Goal: Find specific page/section: Find specific page/section

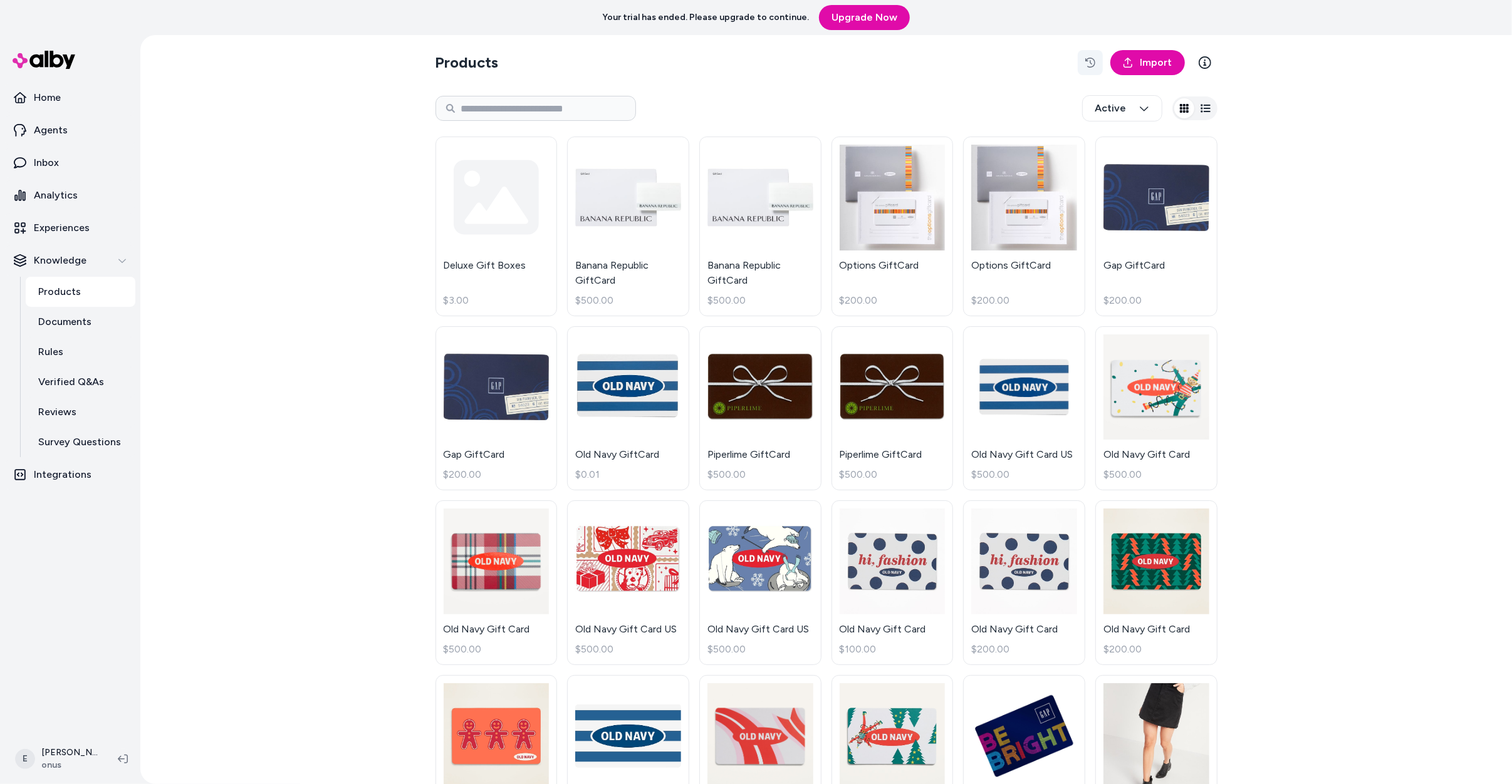
click at [1097, 61] on button "button" at bounding box center [1090, 62] width 25 height 25
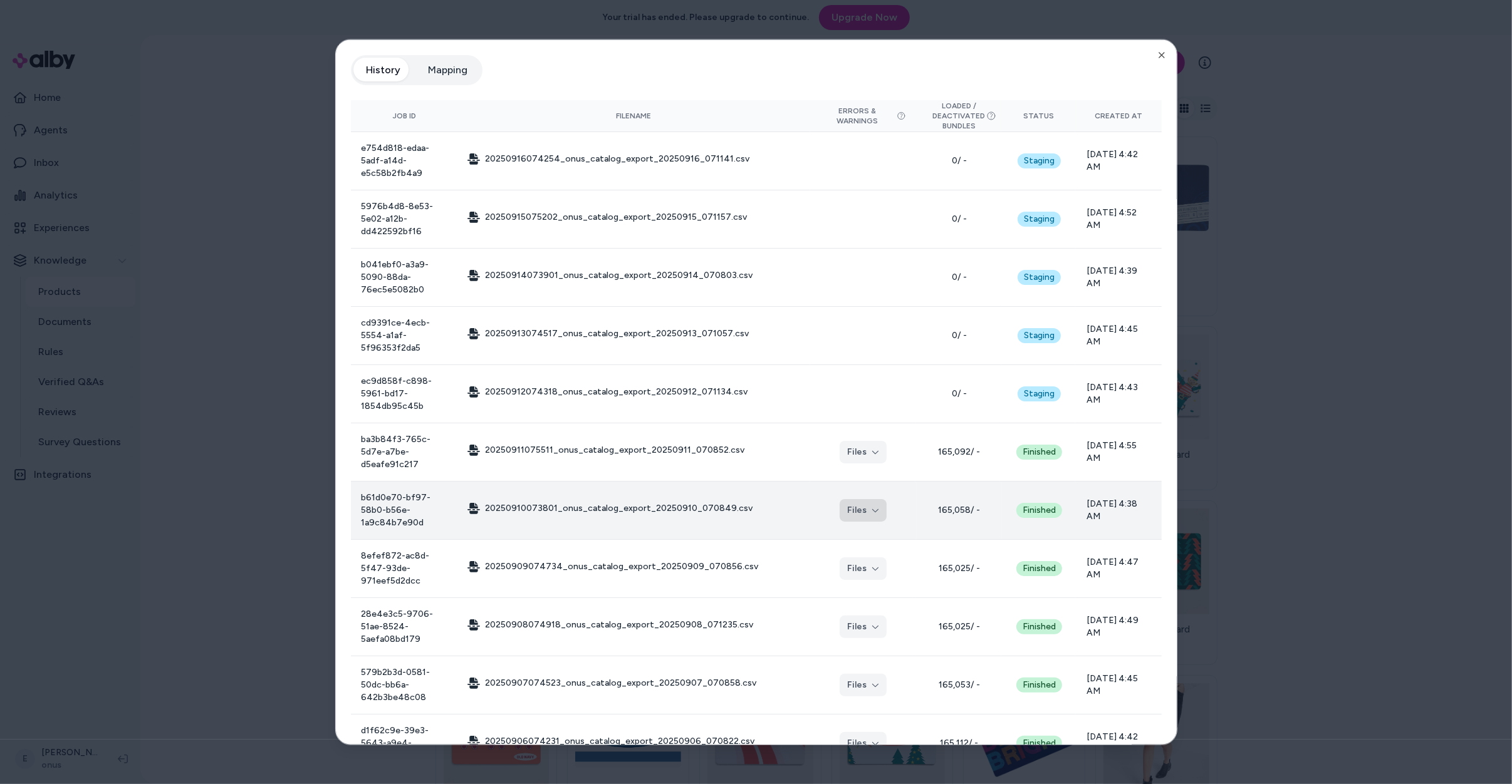
click at [862, 499] on button "Files" at bounding box center [862, 510] width 47 height 22
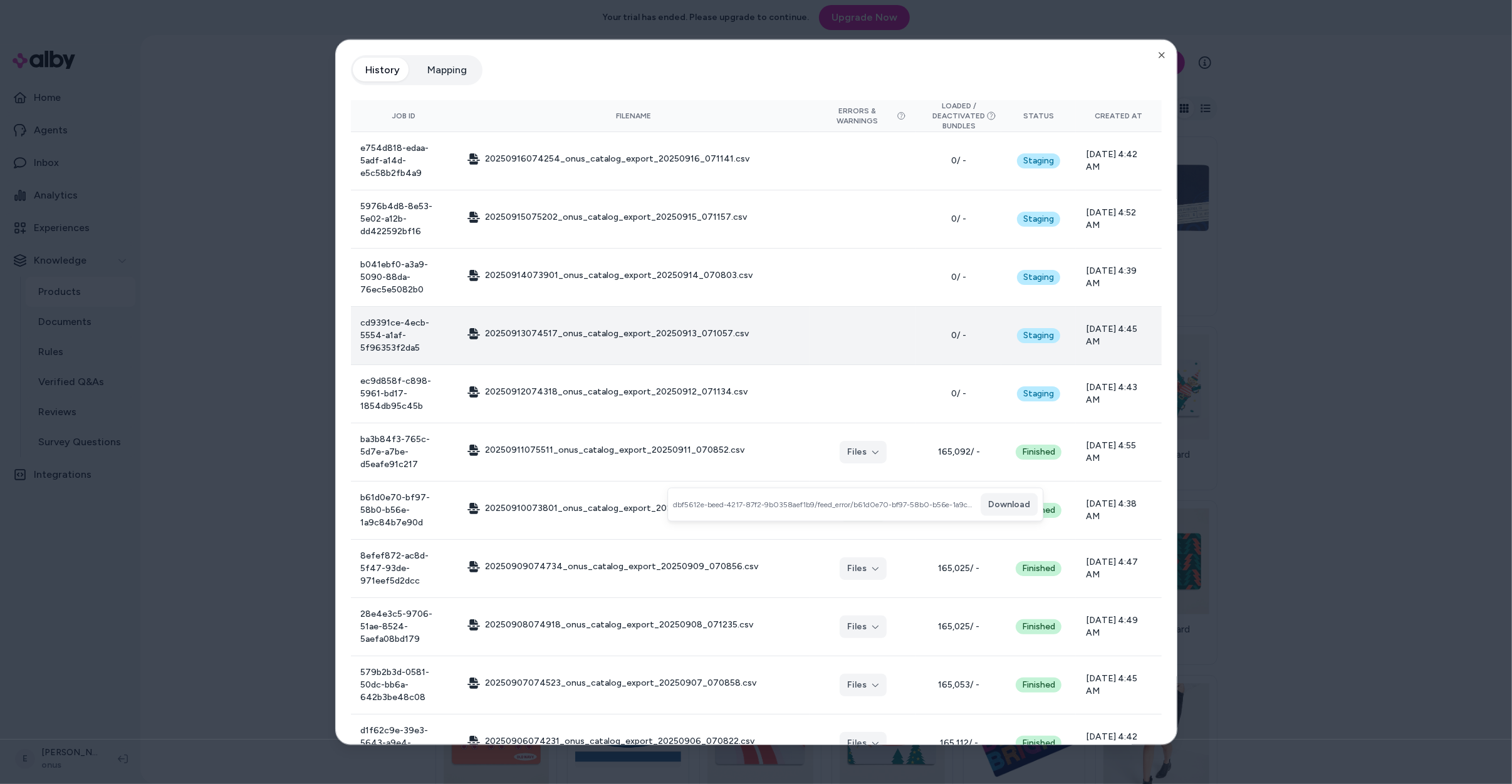
click at [861, 307] on td at bounding box center [862, 335] width 106 height 58
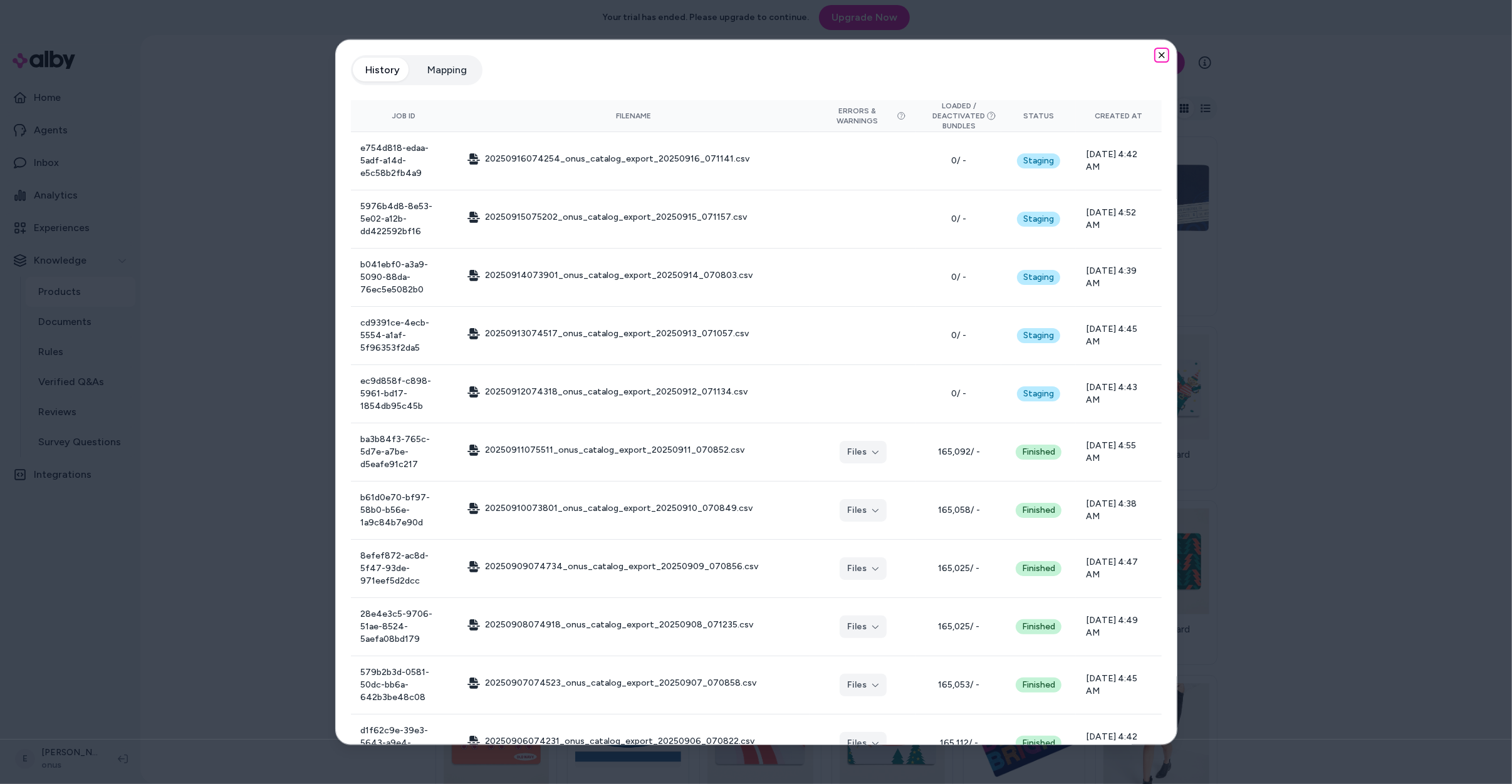
click at [1158, 54] on icon "button" at bounding box center [1161, 54] width 10 height 10
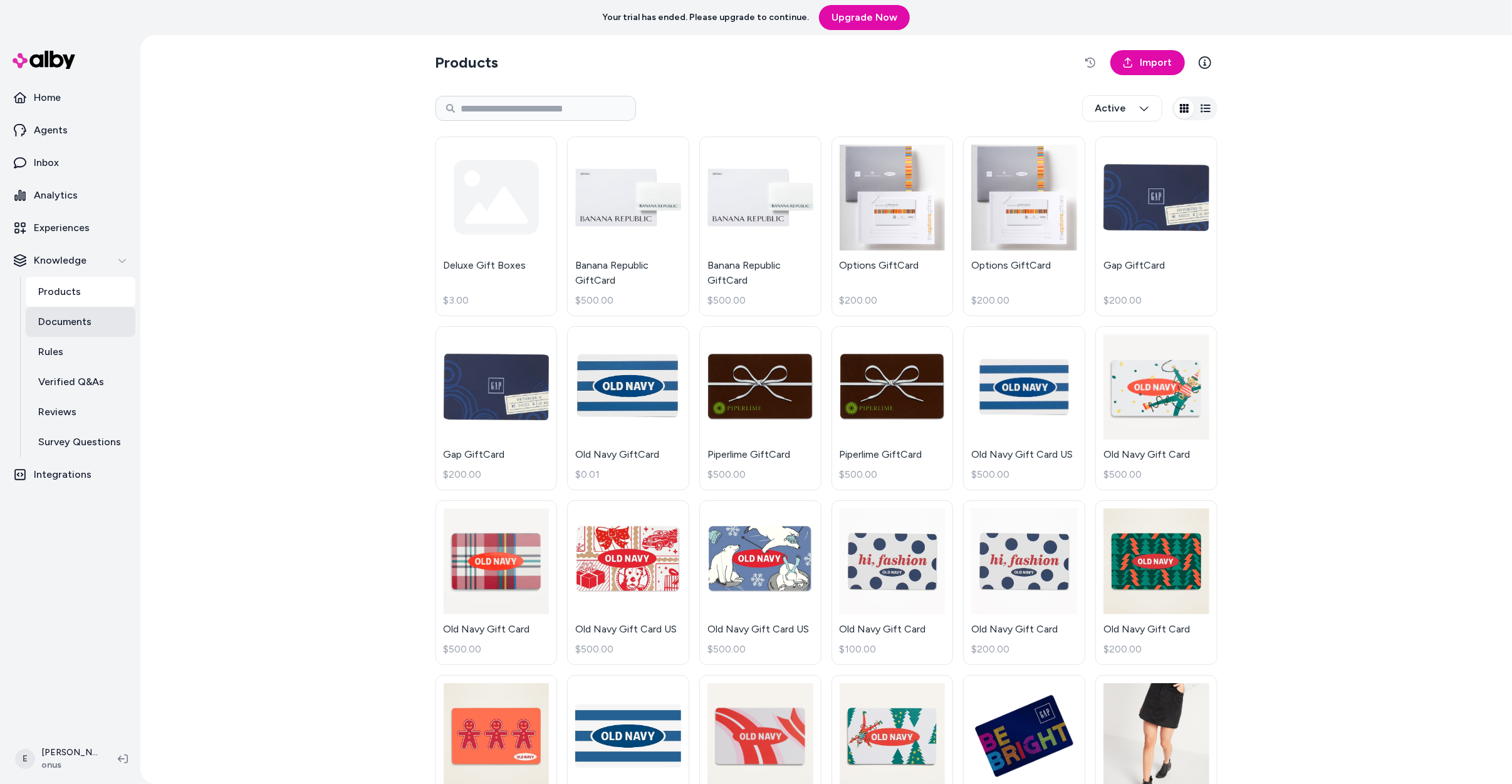
click at [96, 320] on link "Documents" at bounding box center [80, 321] width 109 height 30
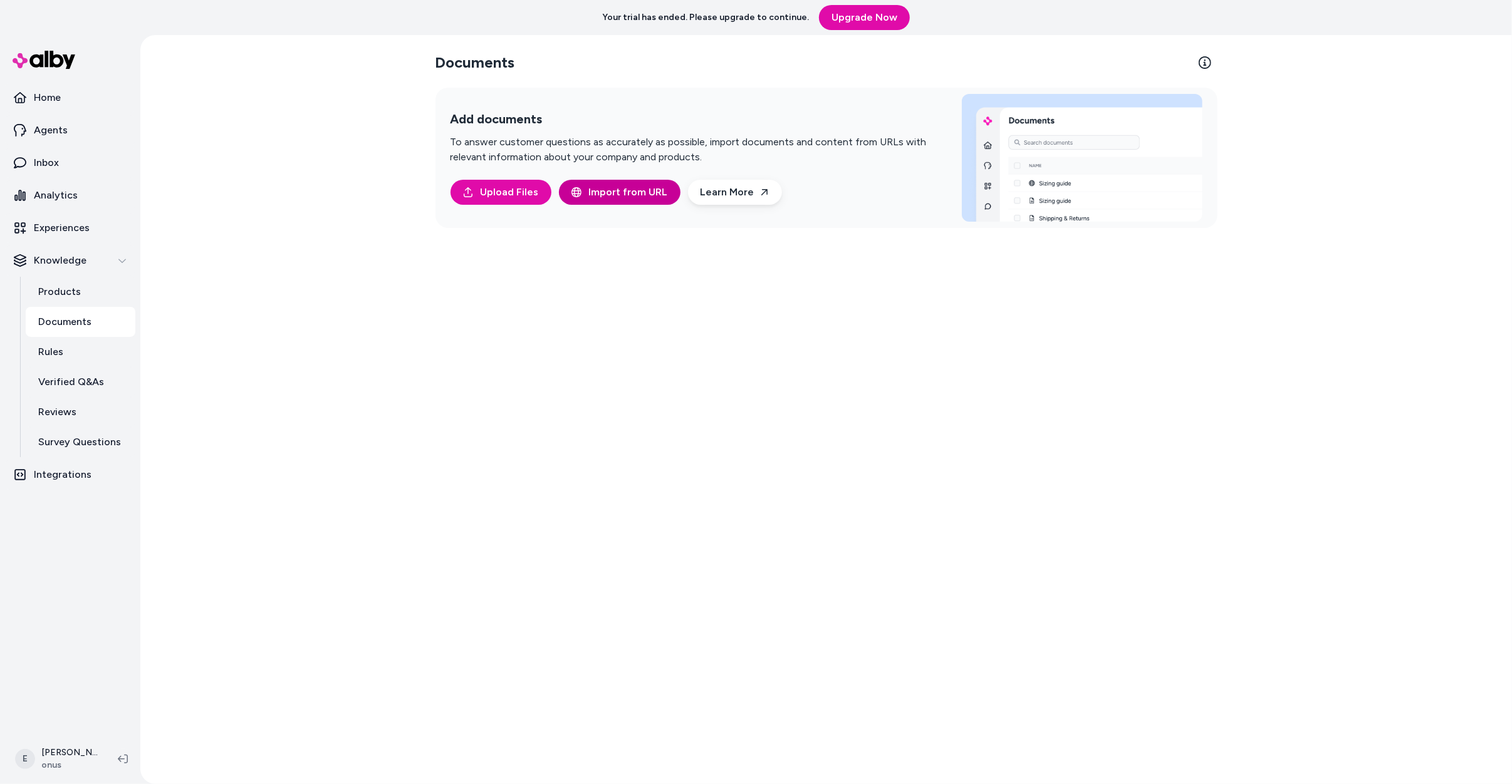
click at [634, 202] on button "Import from URL" at bounding box center [619, 192] width 122 height 25
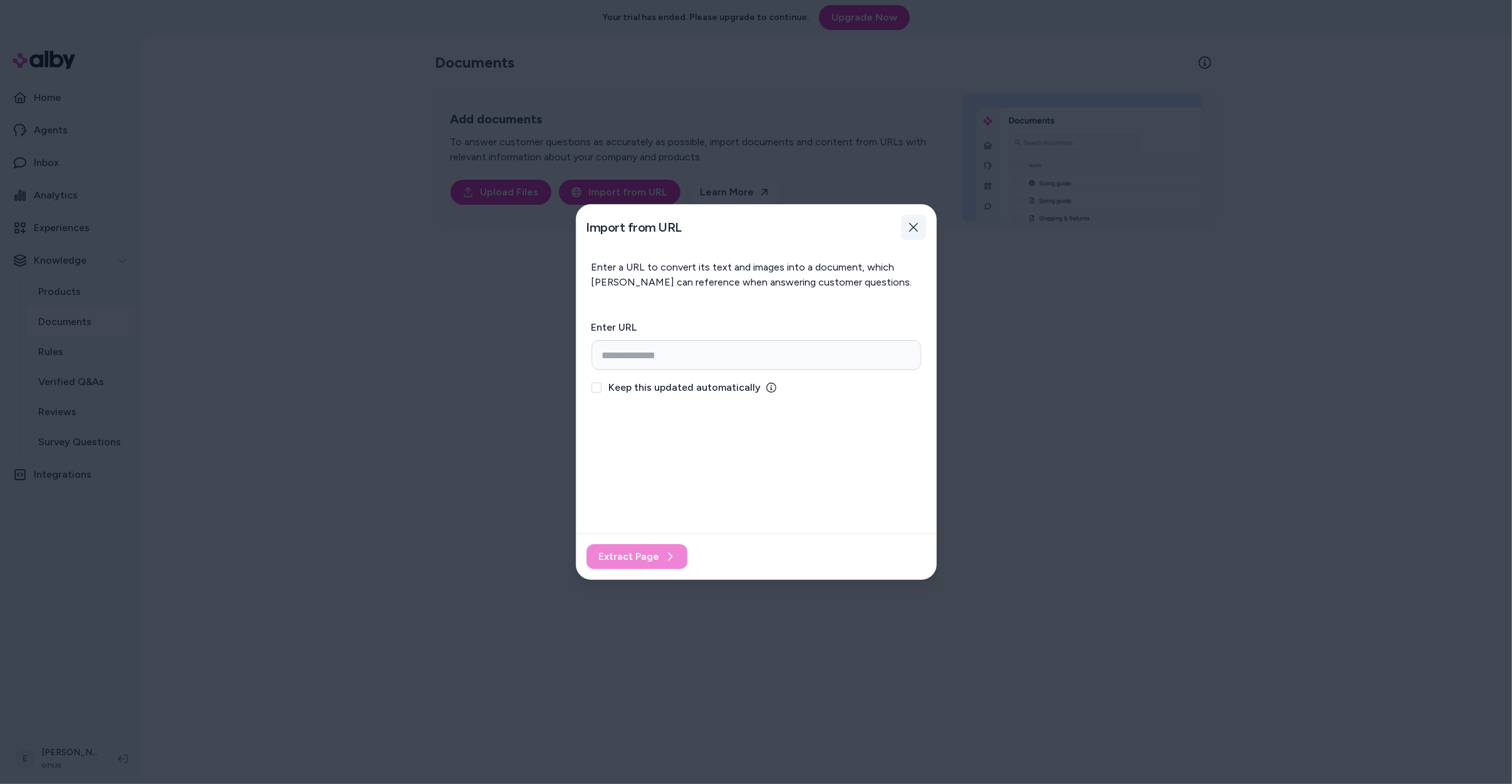
click at [917, 223] on button "Close" at bounding box center [913, 227] width 25 height 25
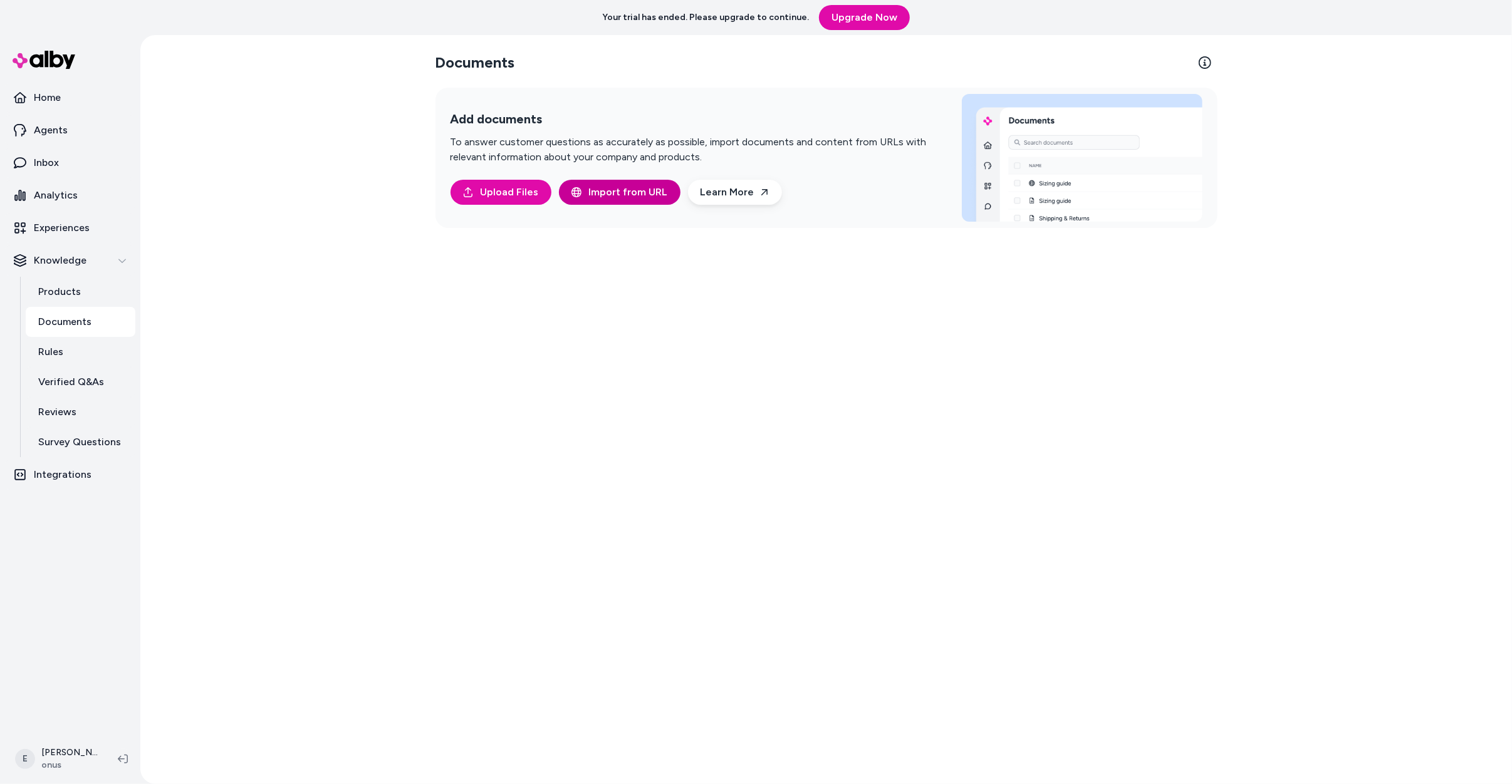
click at [611, 191] on span "Import from URL" at bounding box center [628, 193] width 79 height 15
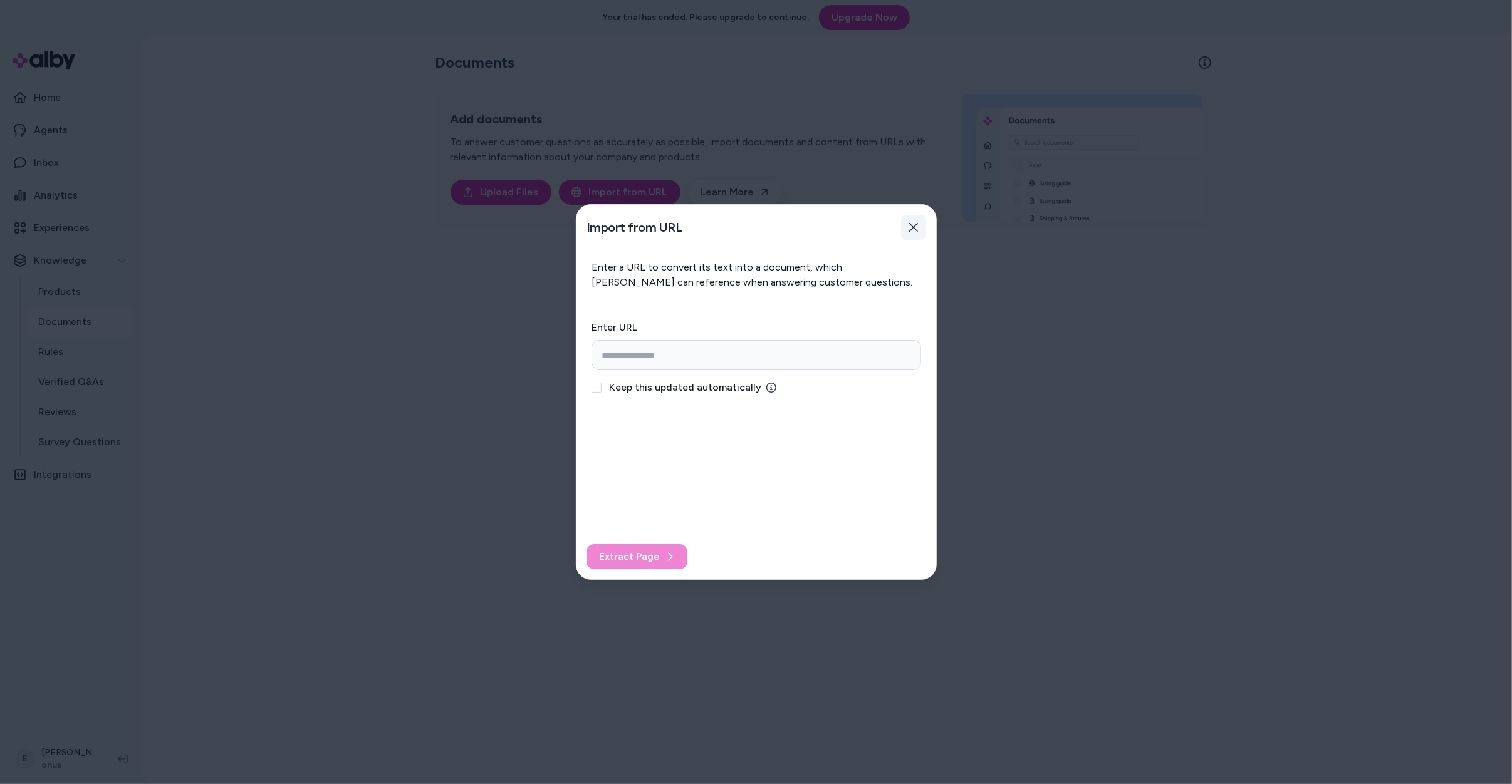
click at [914, 216] on button "Close" at bounding box center [913, 227] width 25 height 25
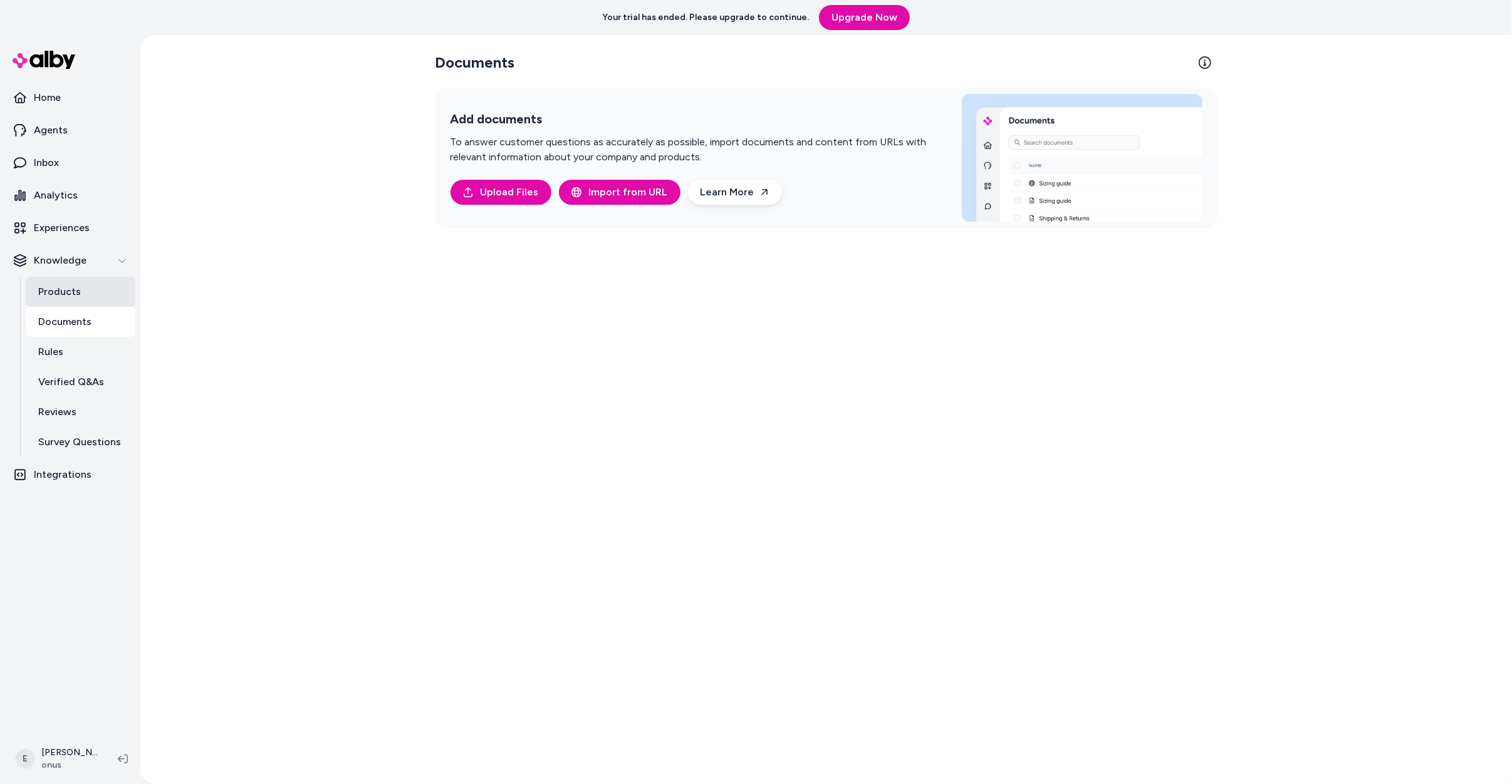
click at [68, 285] on p "Products" at bounding box center [60, 292] width 43 height 15
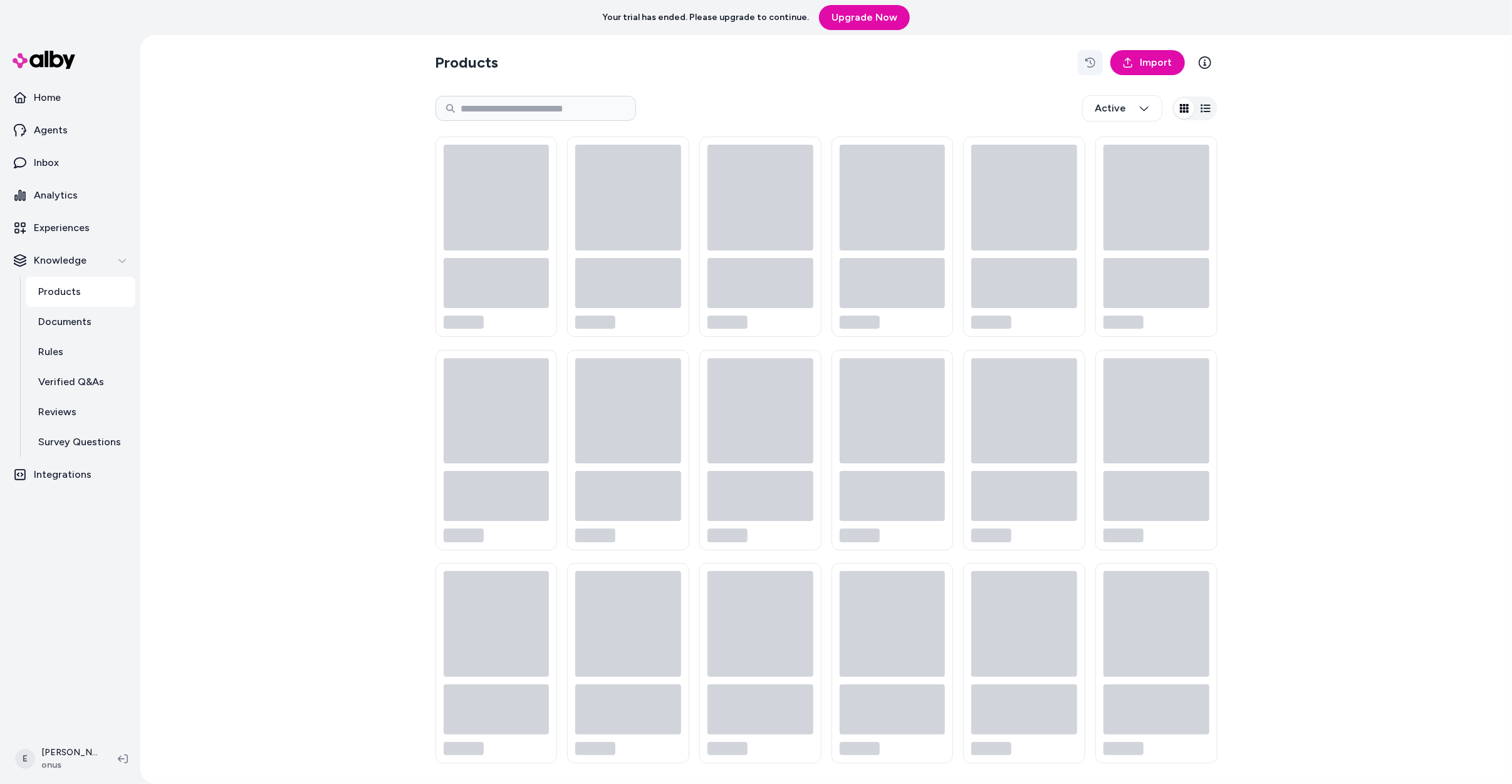
click at [1087, 60] on icon "button" at bounding box center [1090, 62] width 10 height 10
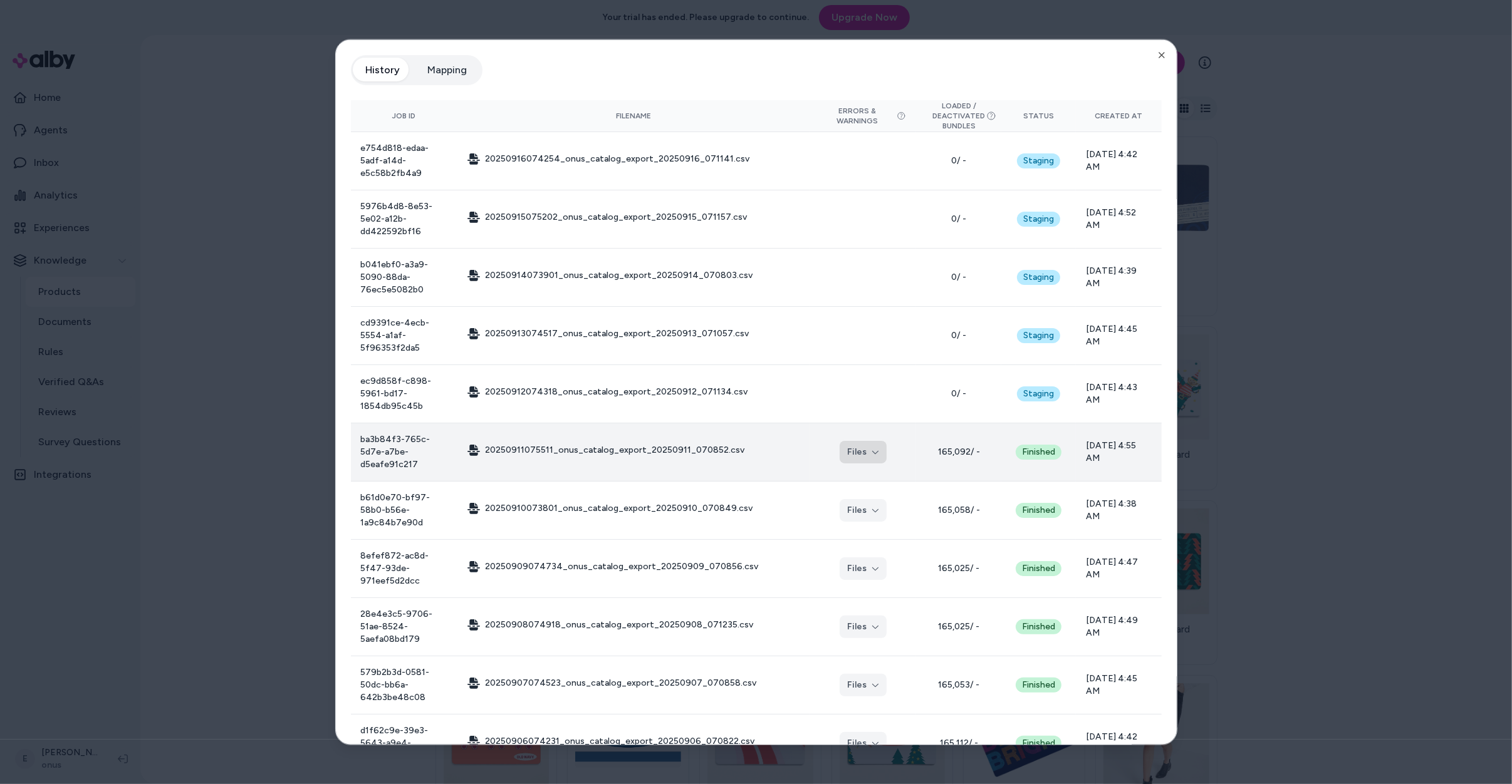
click at [872, 451] on icon "button" at bounding box center [875, 452] width 6 height 3
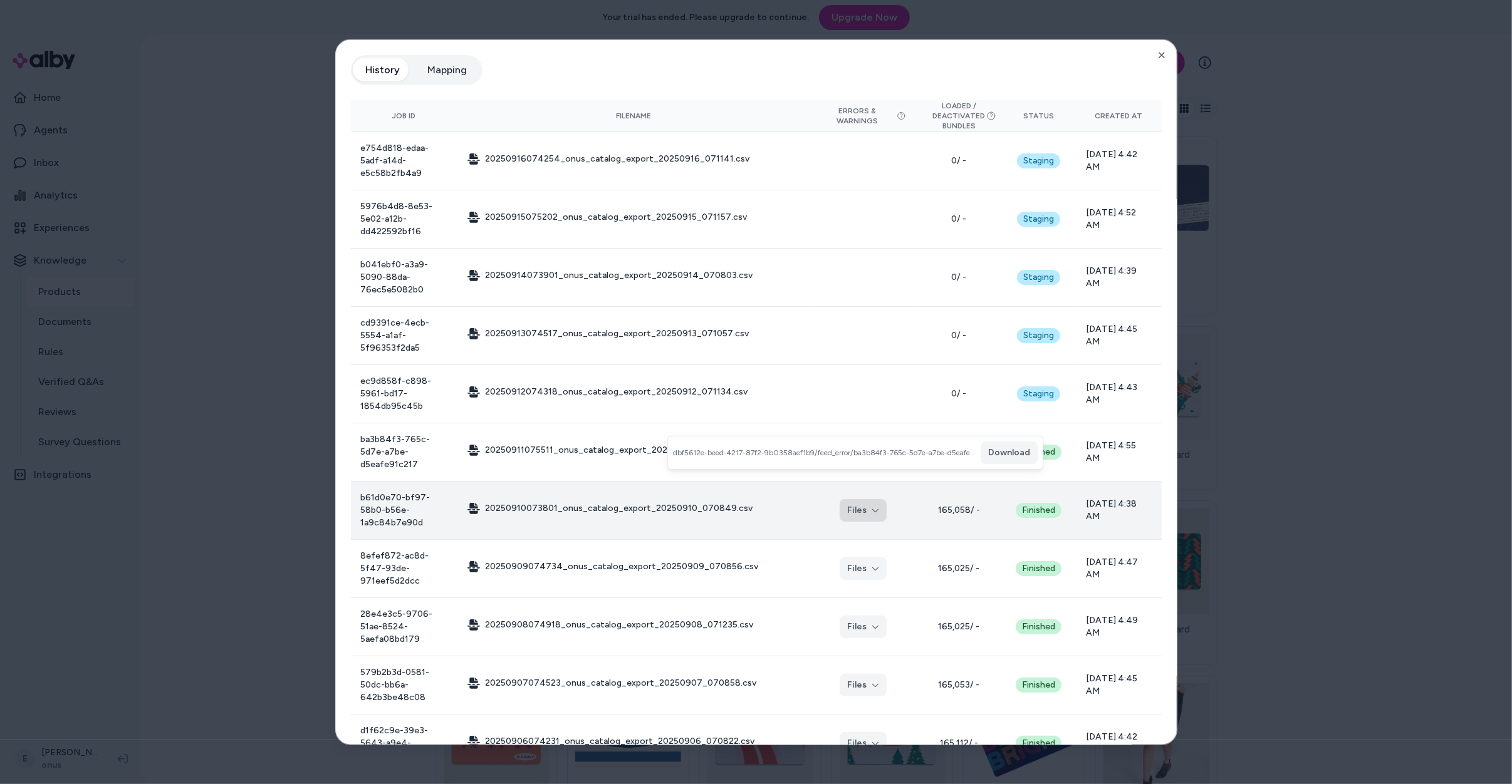
click at [863, 499] on button "Files" at bounding box center [862, 510] width 47 height 22
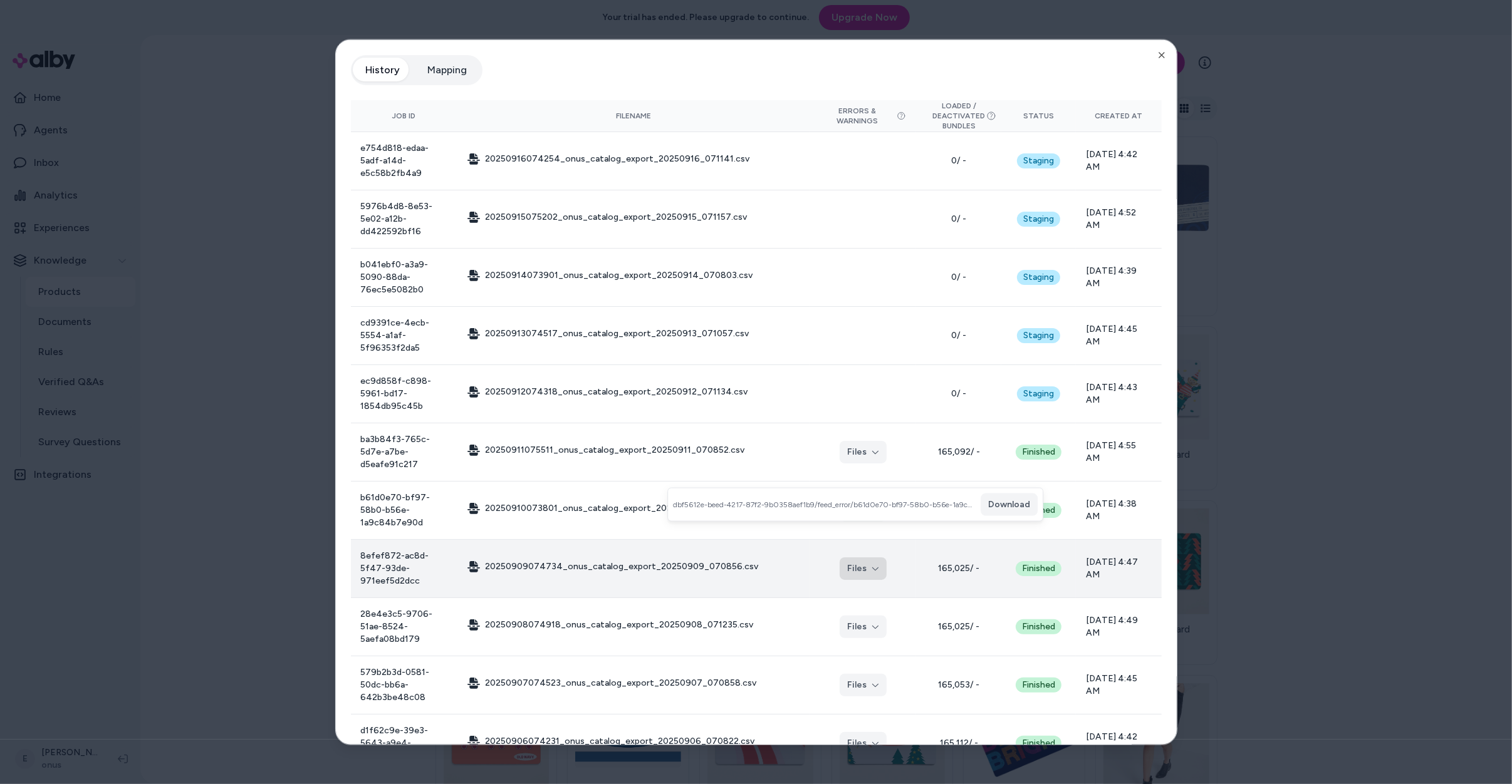
click at [862, 558] on button "Files" at bounding box center [862, 568] width 47 height 22
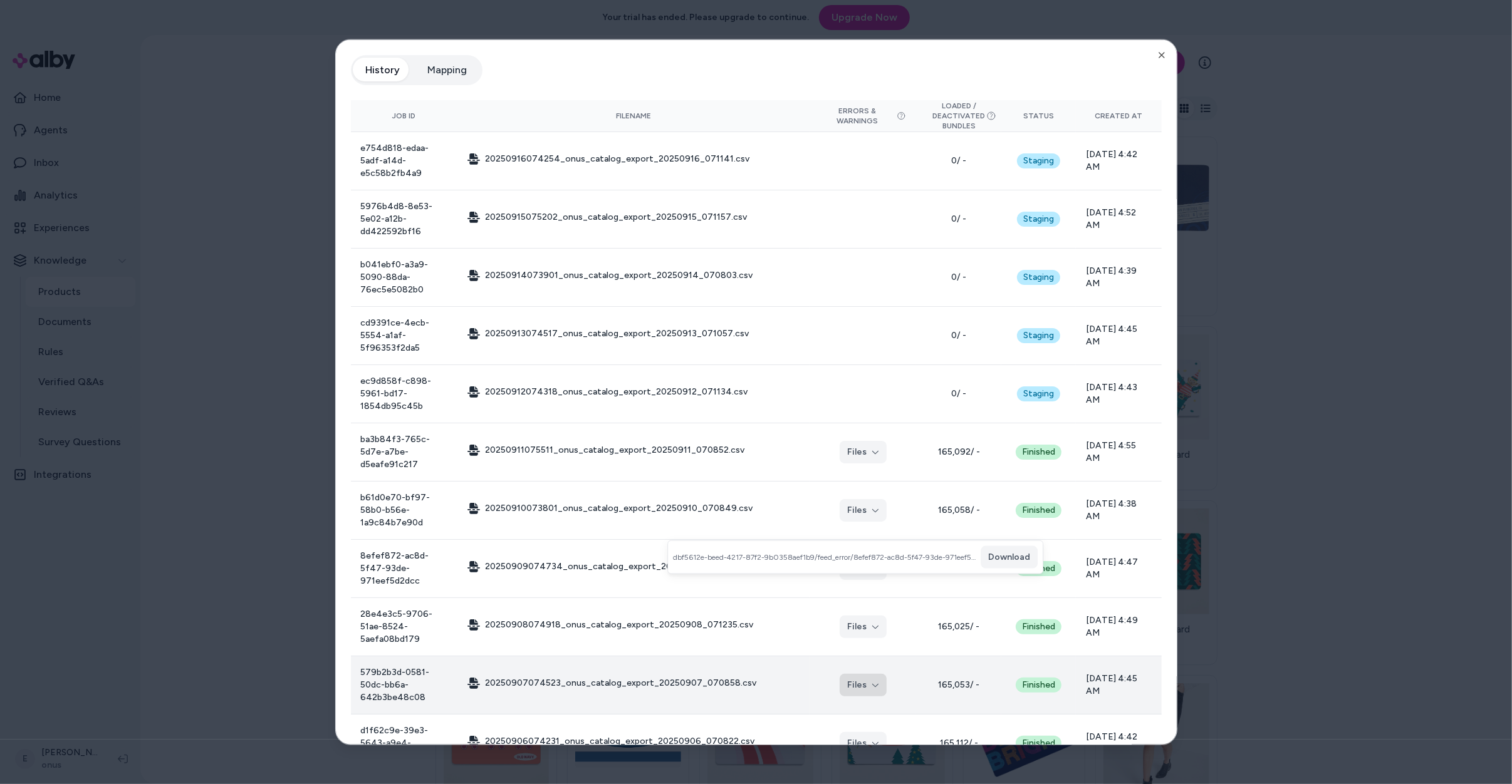
click at [859, 674] on button "Files" at bounding box center [862, 685] width 47 height 22
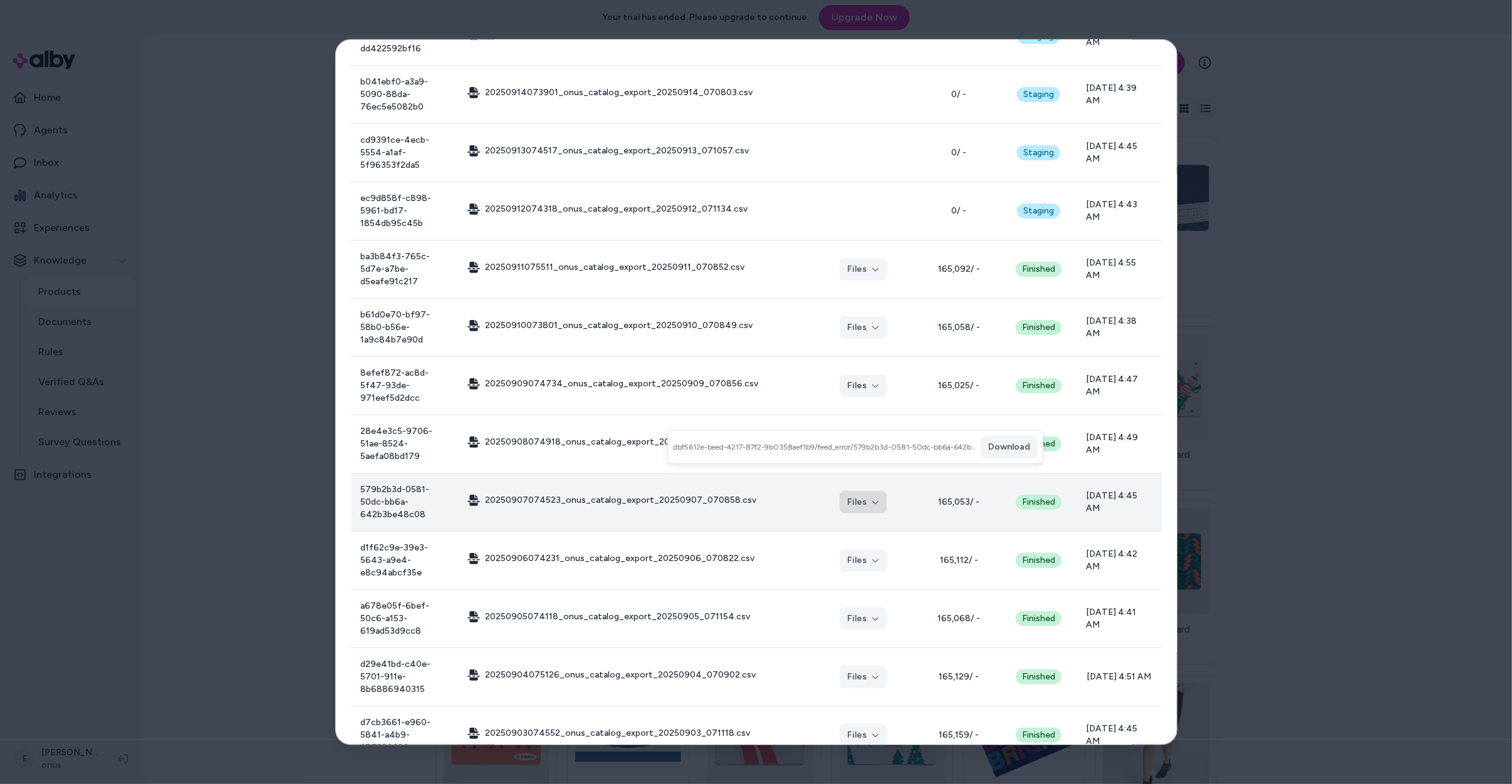
scroll to position [226, 0]
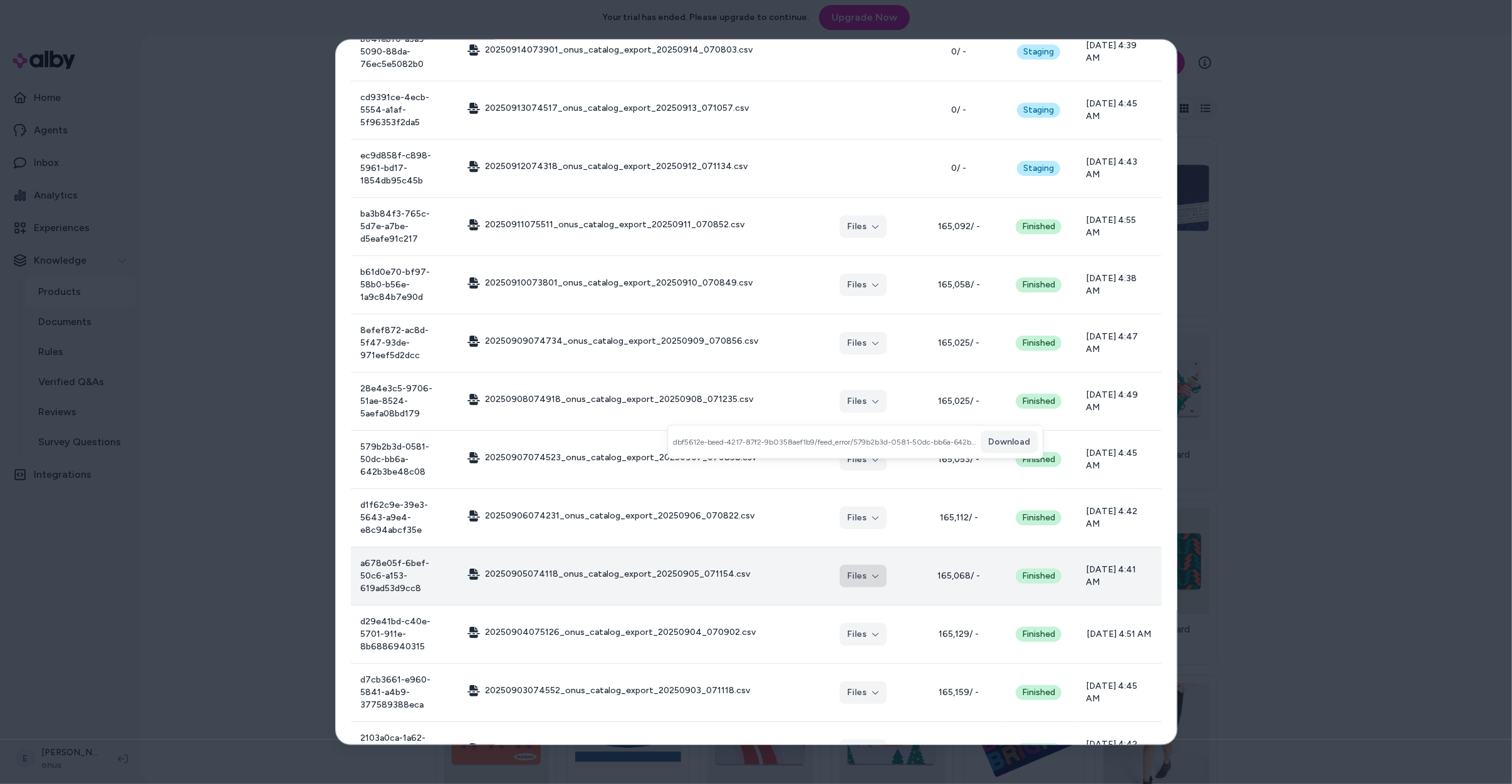
click at [847, 565] on button "Files" at bounding box center [862, 576] width 47 height 22
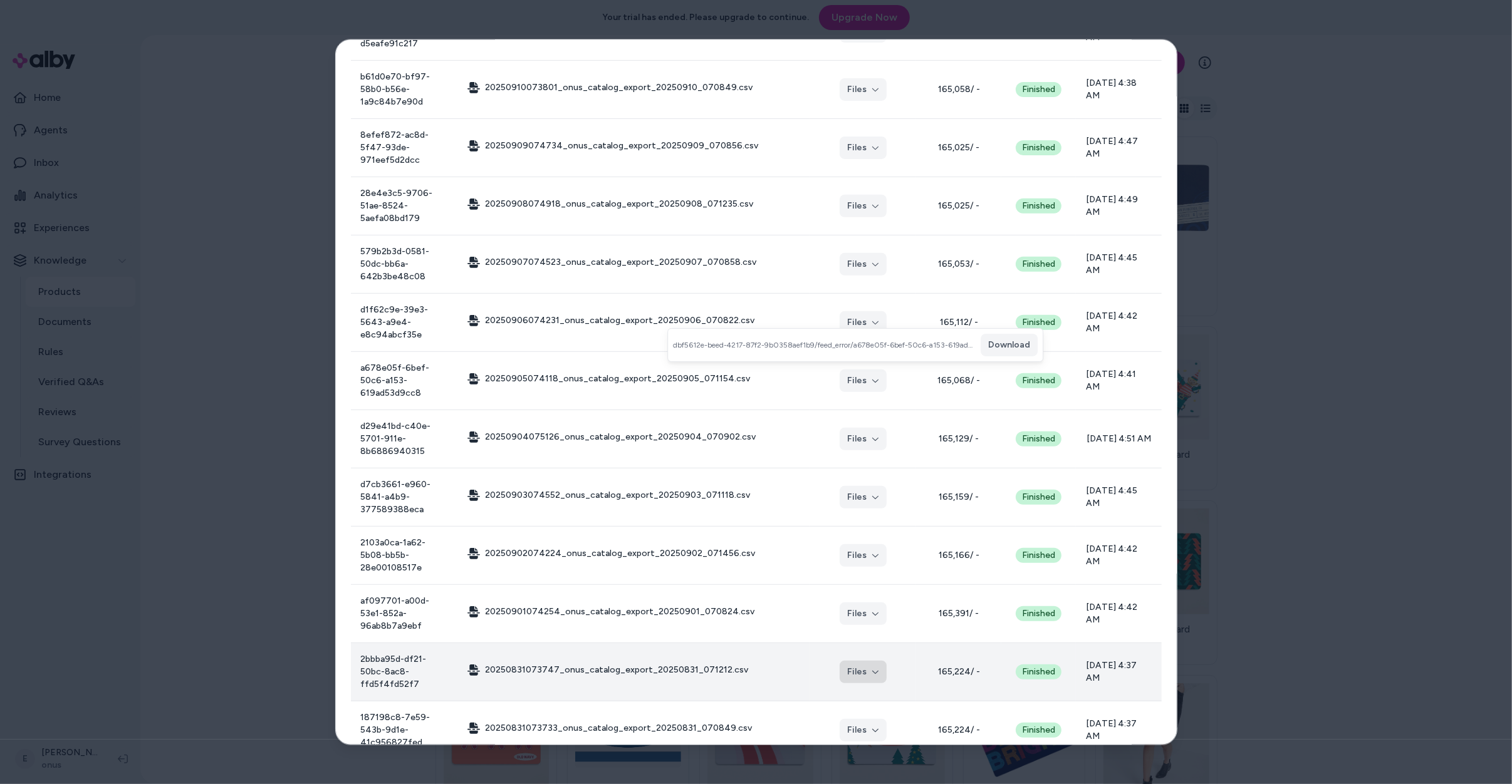
click at [851, 661] on button "Files" at bounding box center [862, 672] width 47 height 22
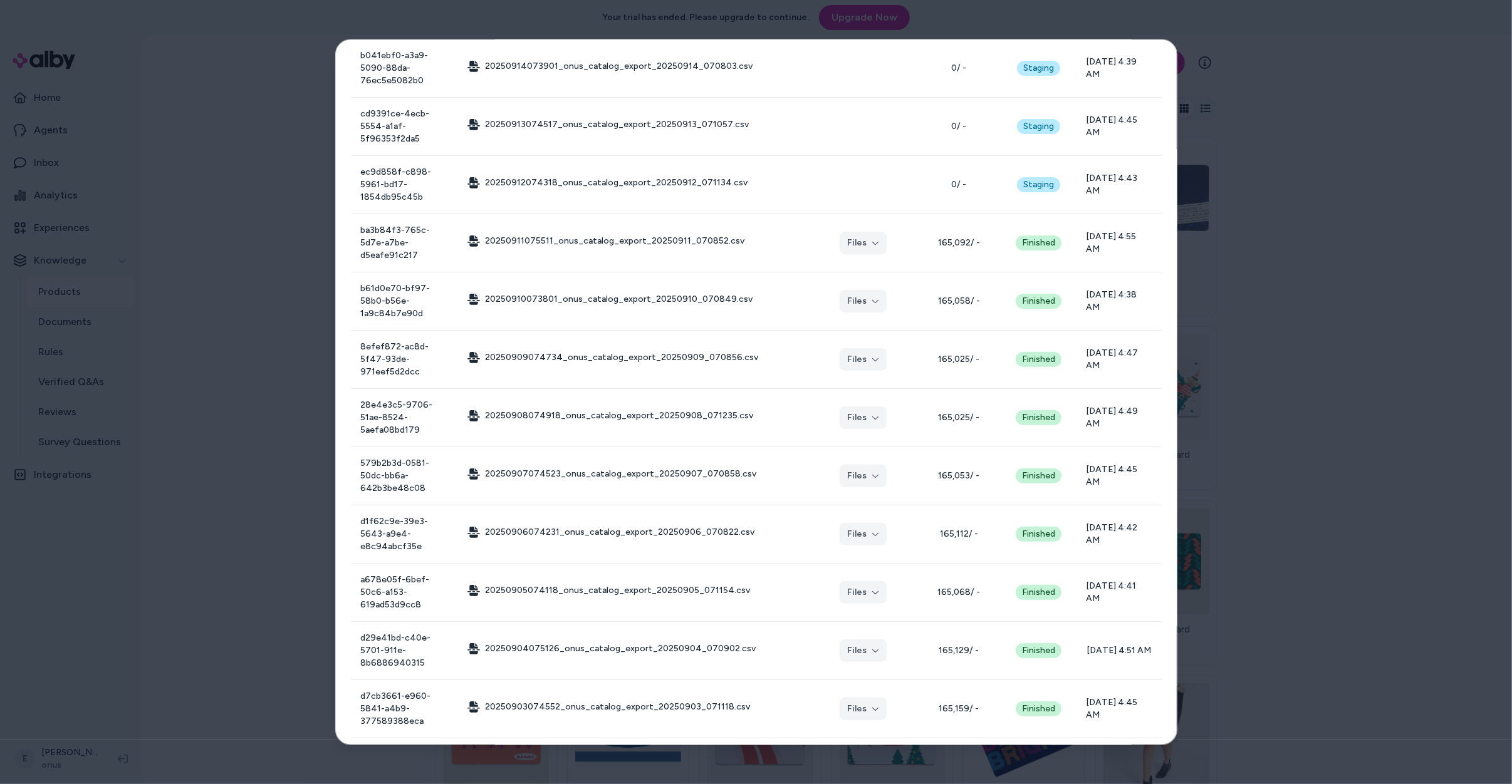
scroll to position [0, 0]
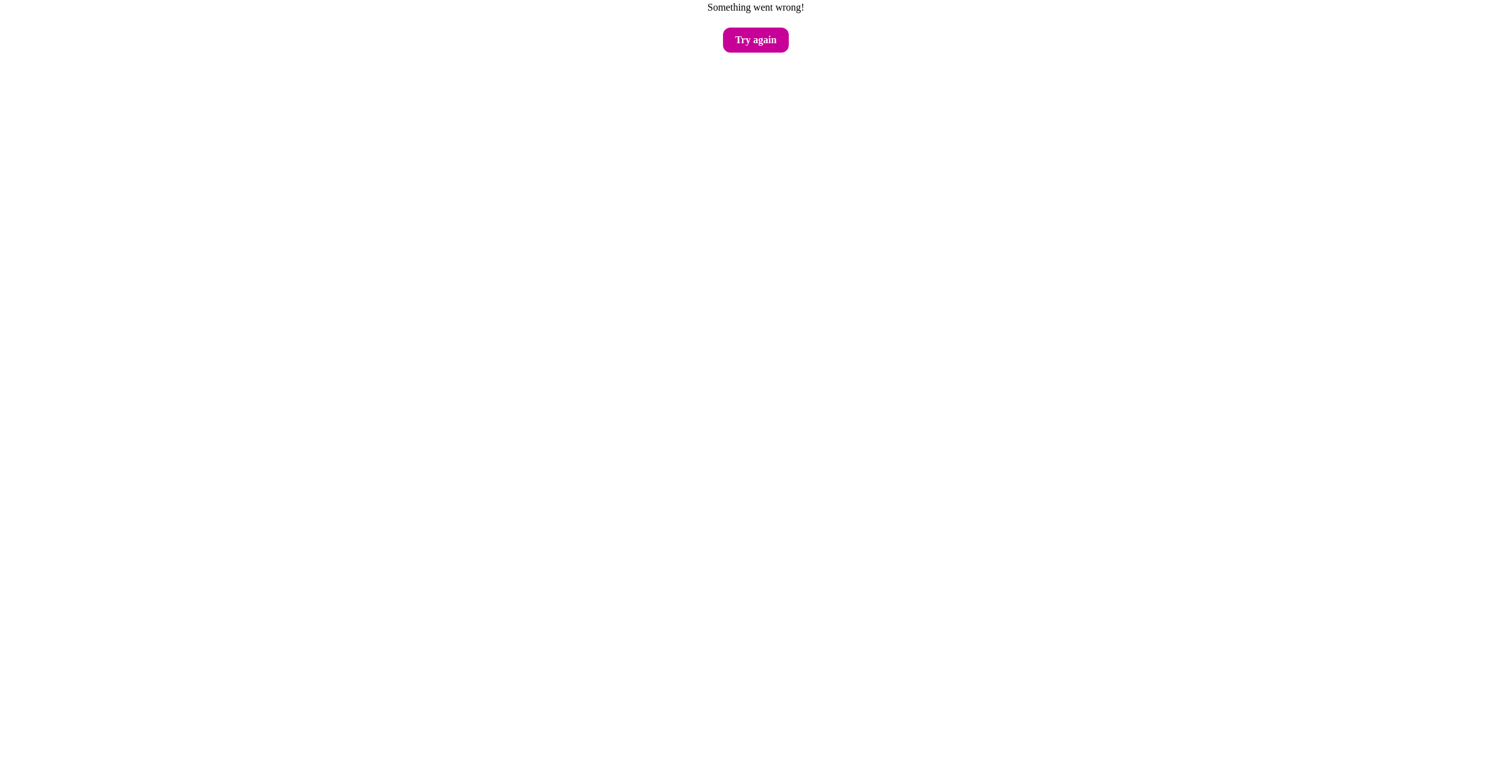
click at [767, 48] on button "Try again" at bounding box center [756, 40] width 67 height 25
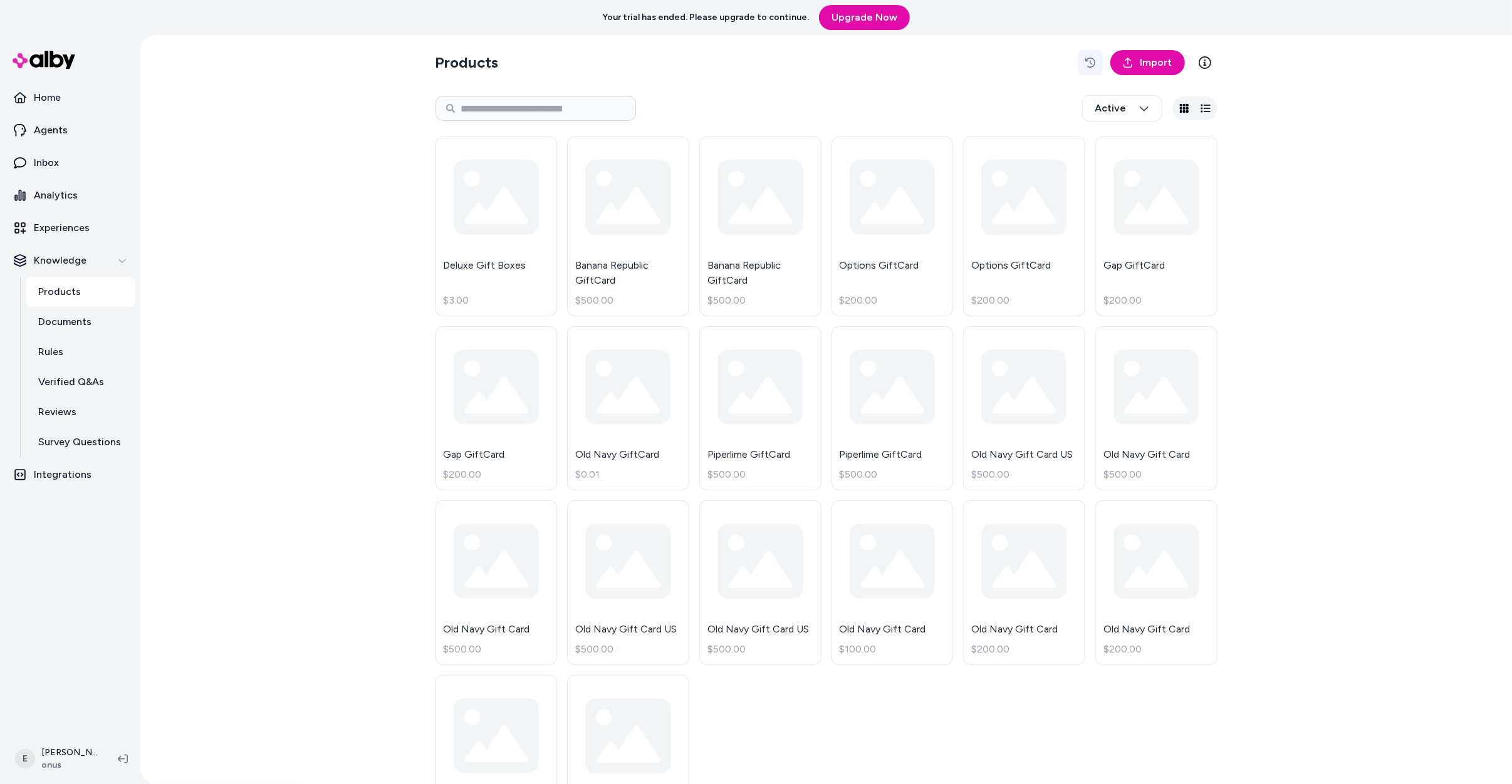
click at [1090, 58] on icon "button" at bounding box center [1090, 62] width 10 height 10
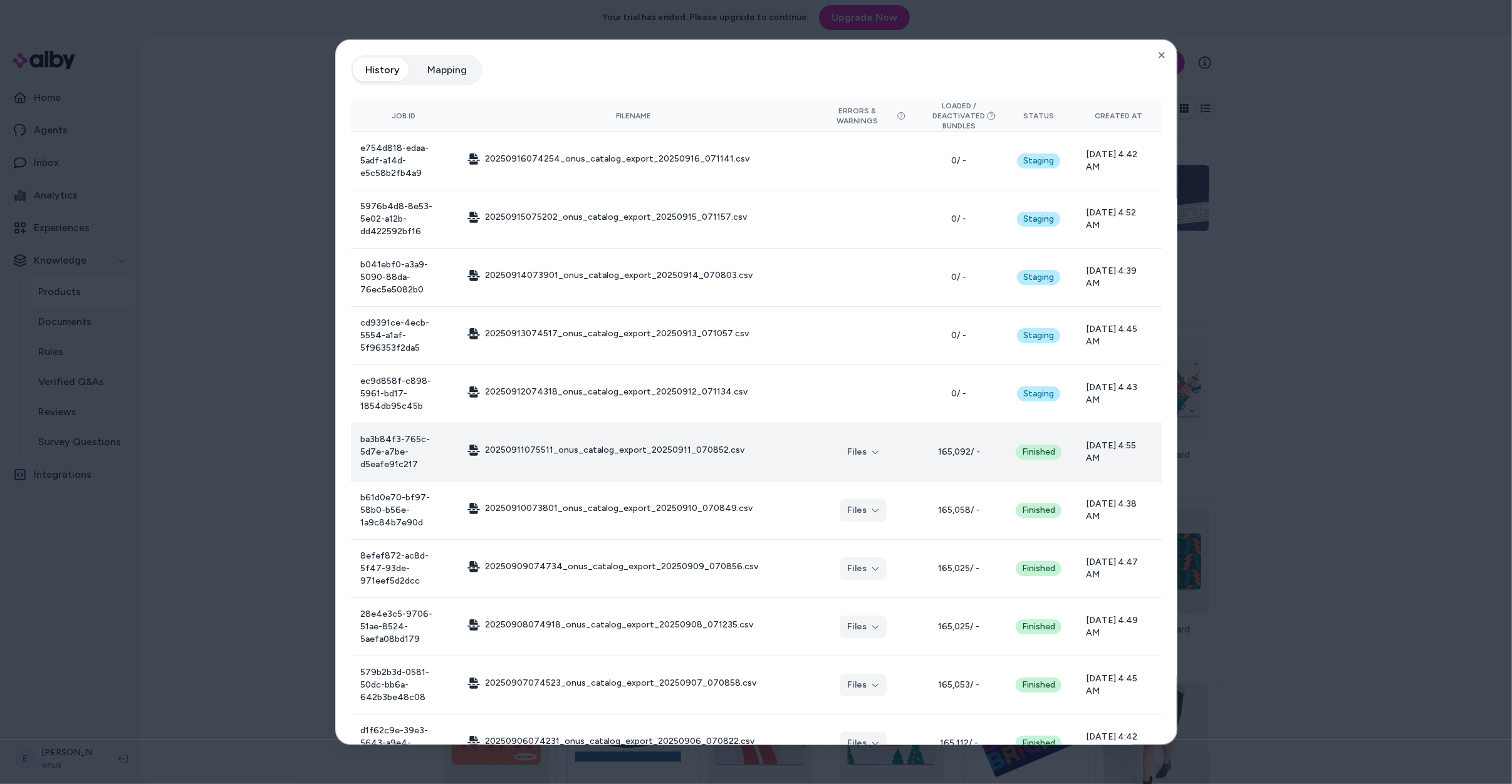
click at [953, 446] on span "165,092 / -" at bounding box center [958, 452] width 65 height 12
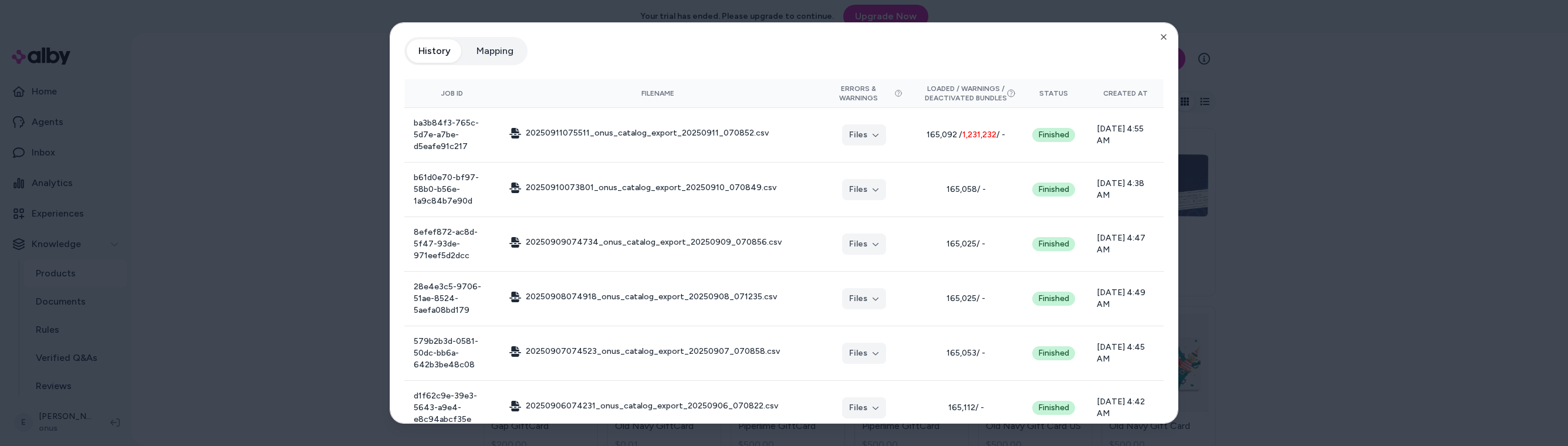
click at [1364, 279] on div at bounding box center [784, 223] width 1568 height 446
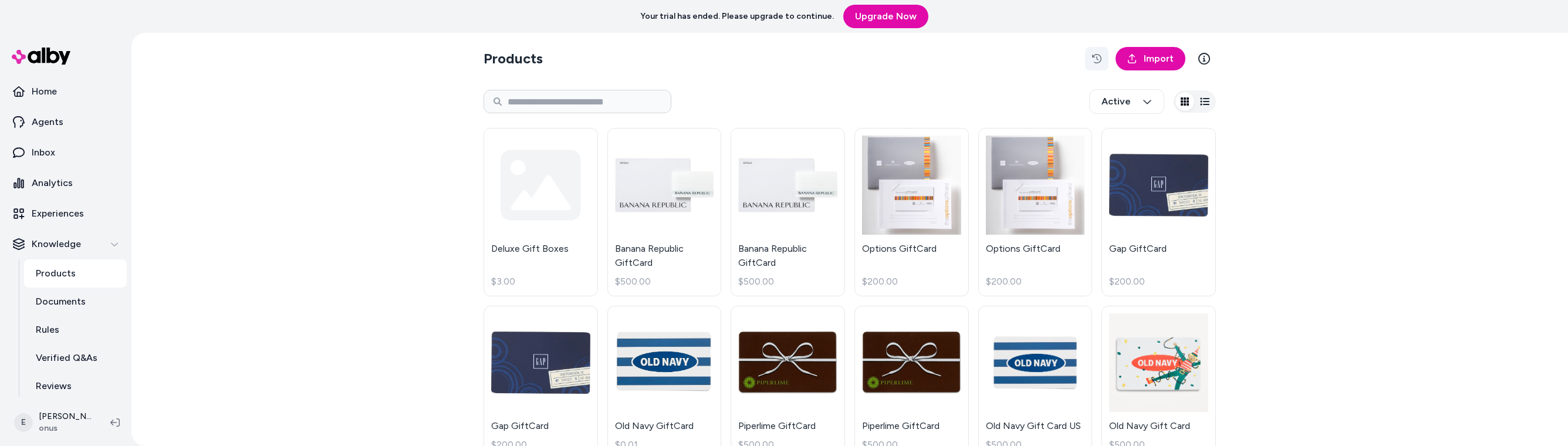
click at [1104, 57] on button "button" at bounding box center [1096, 58] width 24 height 24
